Goal: Transaction & Acquisition: Subscribe to service/newsletter

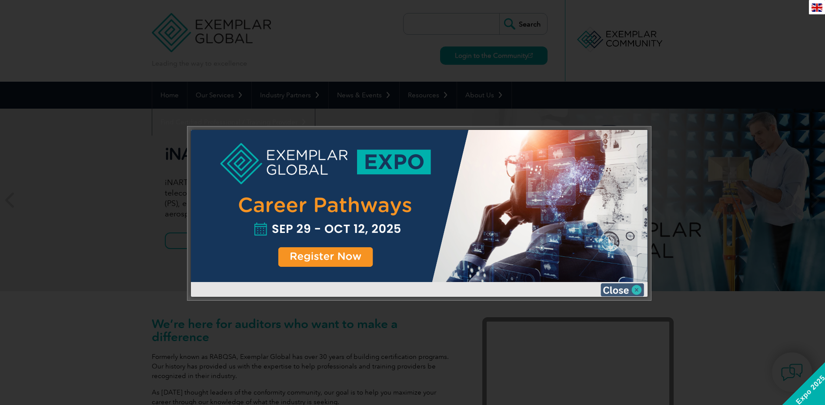
click at [638, 291] on img at bounding box center [623, 290] width 44 height 13
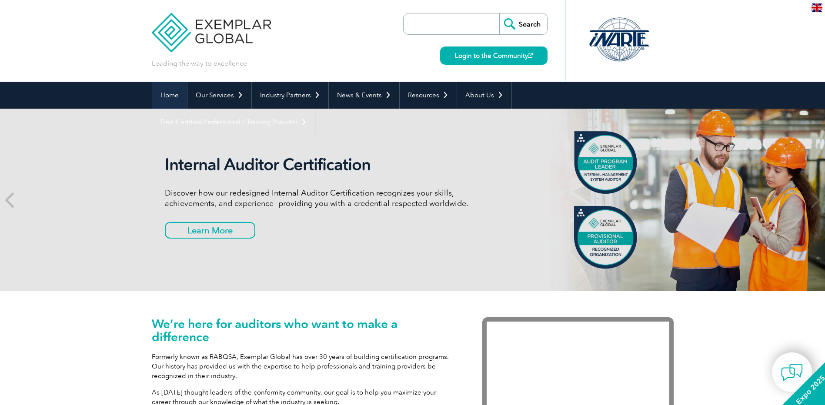
click at [167, 96] on link "Home" at bounding box center [169, 95] width 35 height 27
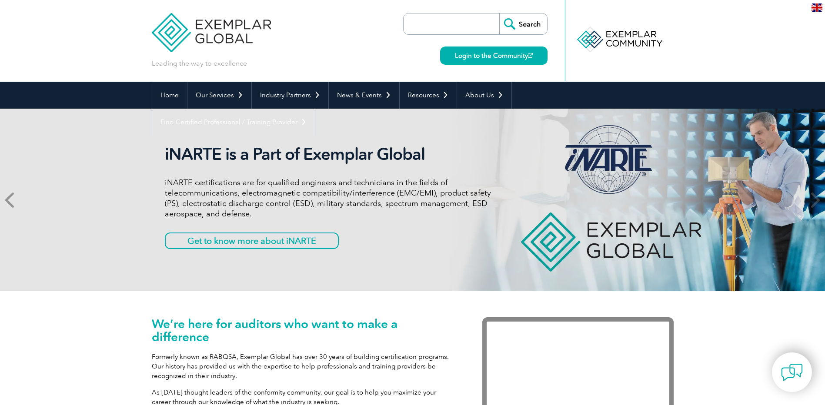
click at [10, 200] on icon at bounding box center [10, 200] width 11 height 0
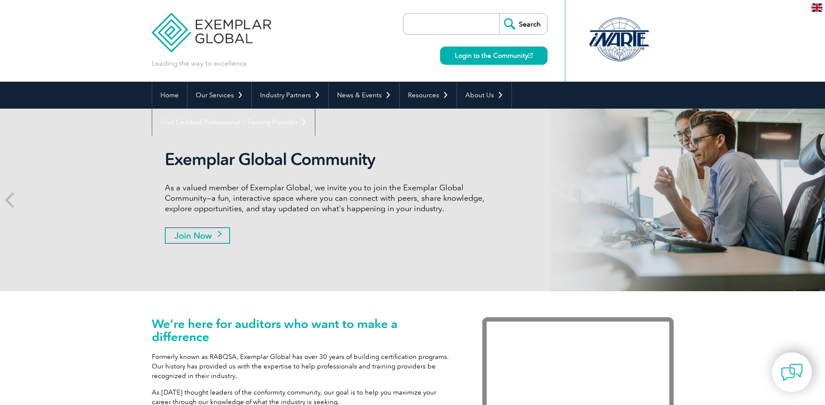
click at [202, 238] on link "Join Now" at bounding box center [197, 236] width 65 height 17
